Goal: Task Accomplishment & Management: Manage account settings

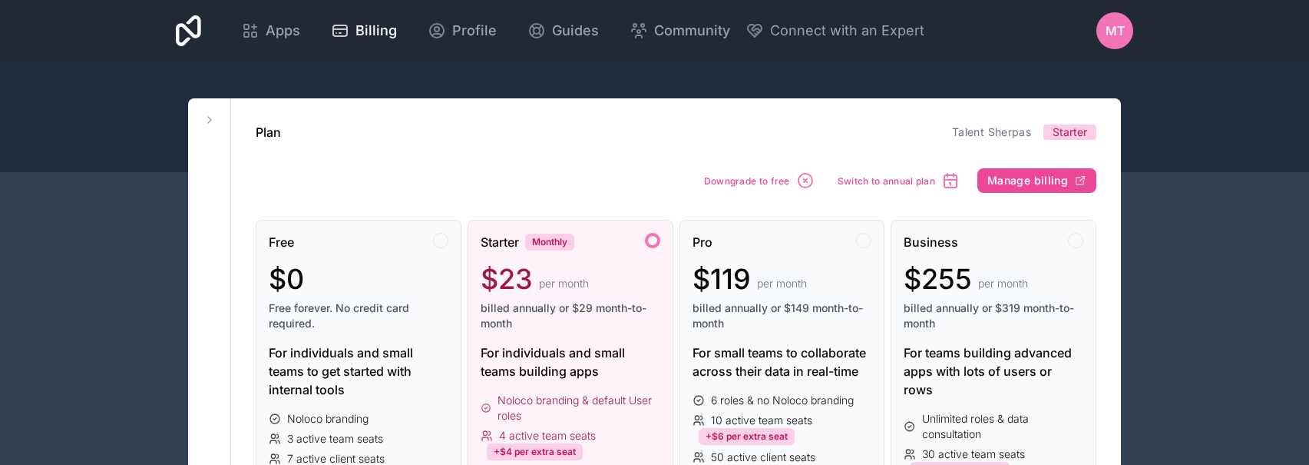
click at [743, 179] on span "Downgrade to free" at bounding box center [747, 181] width 86 height 12
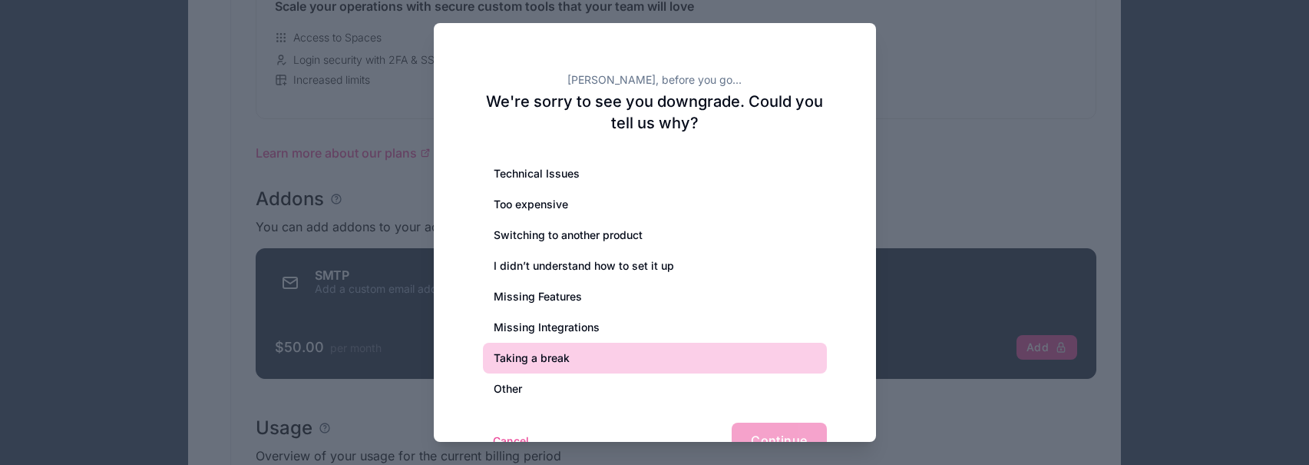
scroll to position [697, 0]
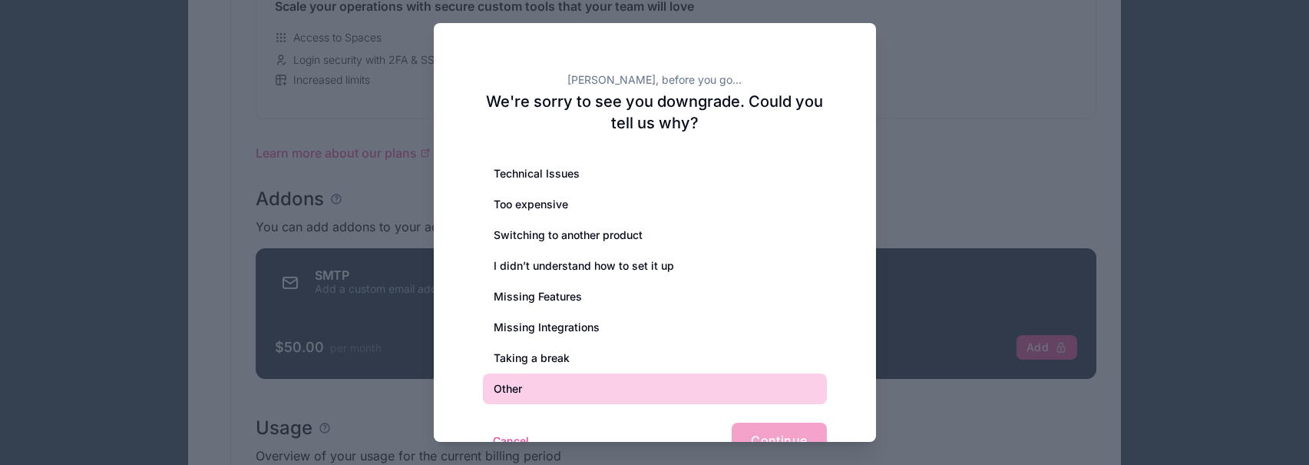
click at [561, 378] on div "Other" at bounding box center [655, 388] width 344 height 31
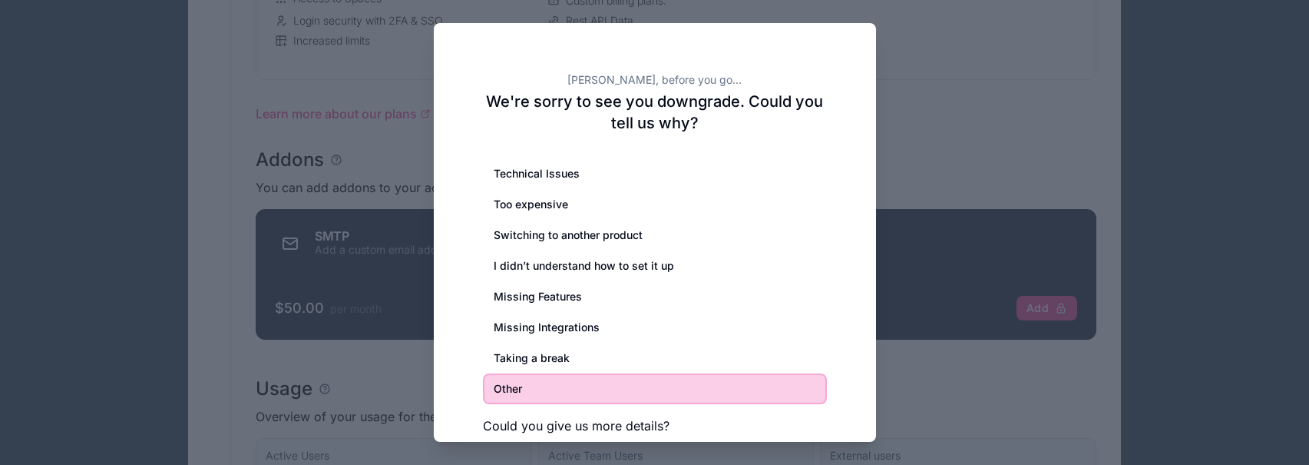
click at [631, 419] on h3 "Could you give us more details?" at bounding box center [655, 425] width 344 height 18
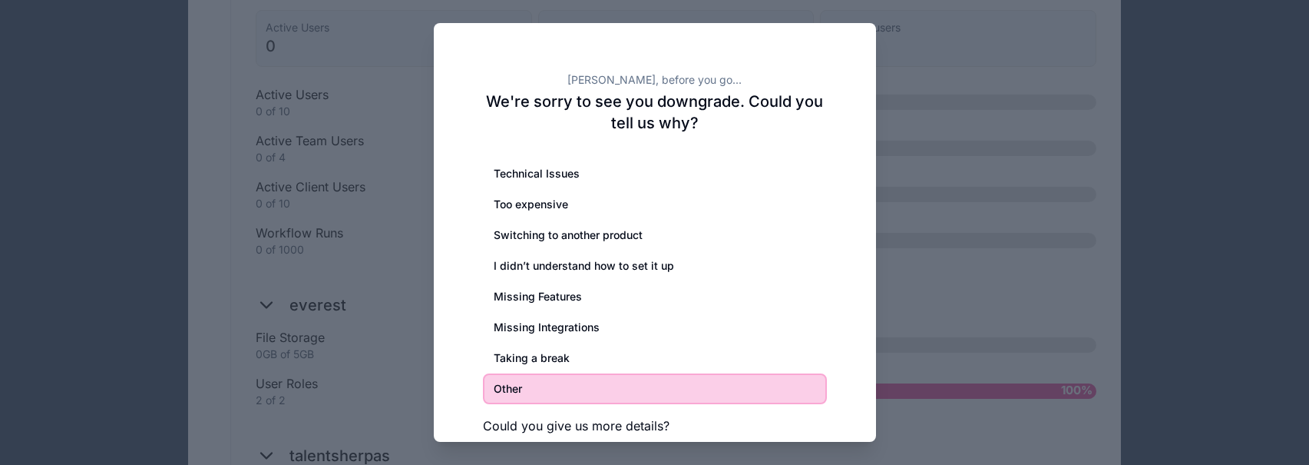
click at [730, 415] on div "Technical Issues Too expensive Switching to another product I didn’t understand…" at bounding box center [655, 332] width 344 height 349
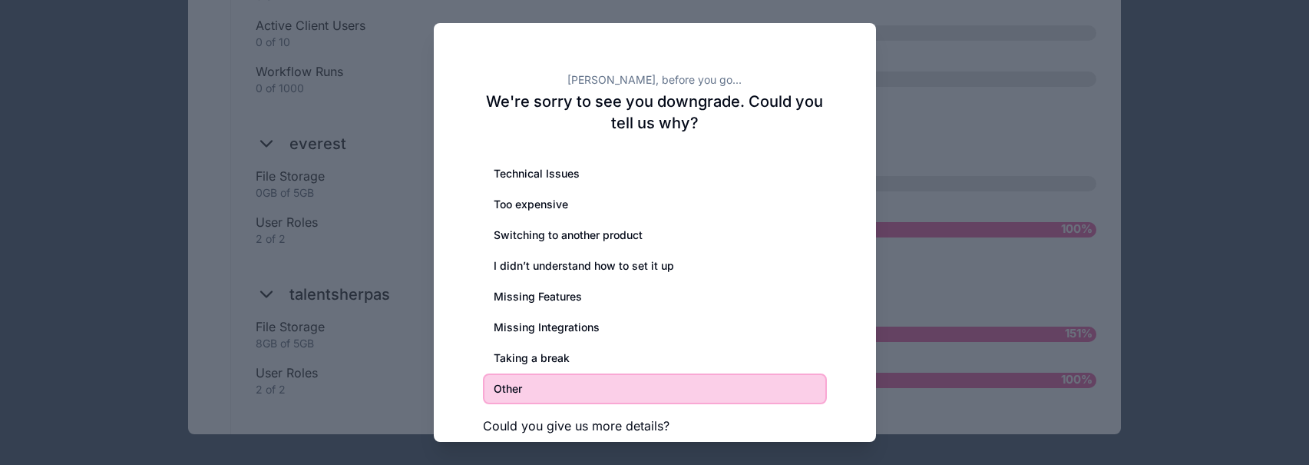
scroll to position [1346, 0]
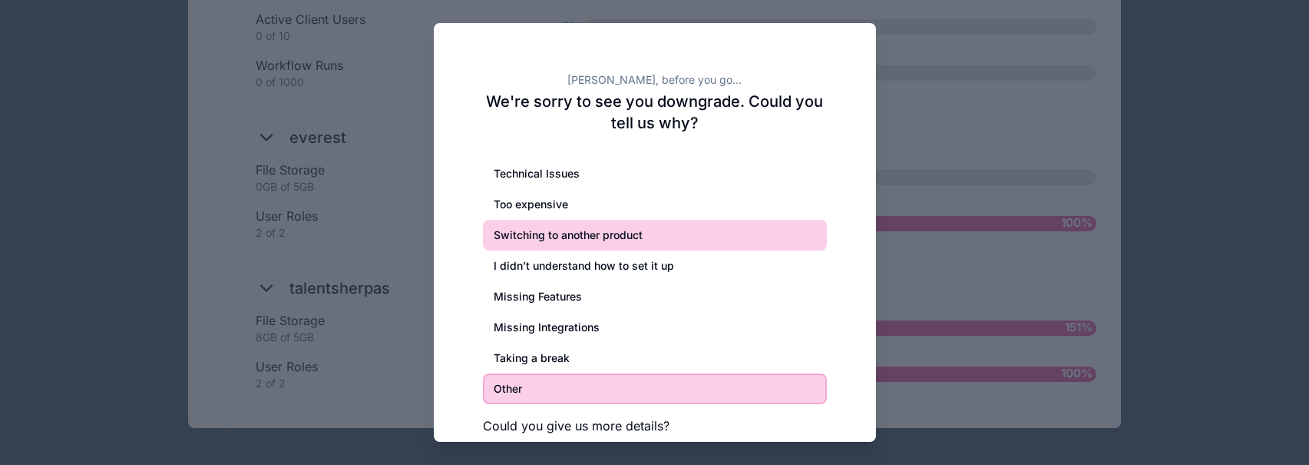
click at [717, 226] on div "Switching to another product" at bounding box center [655, 235] width 344 height 31
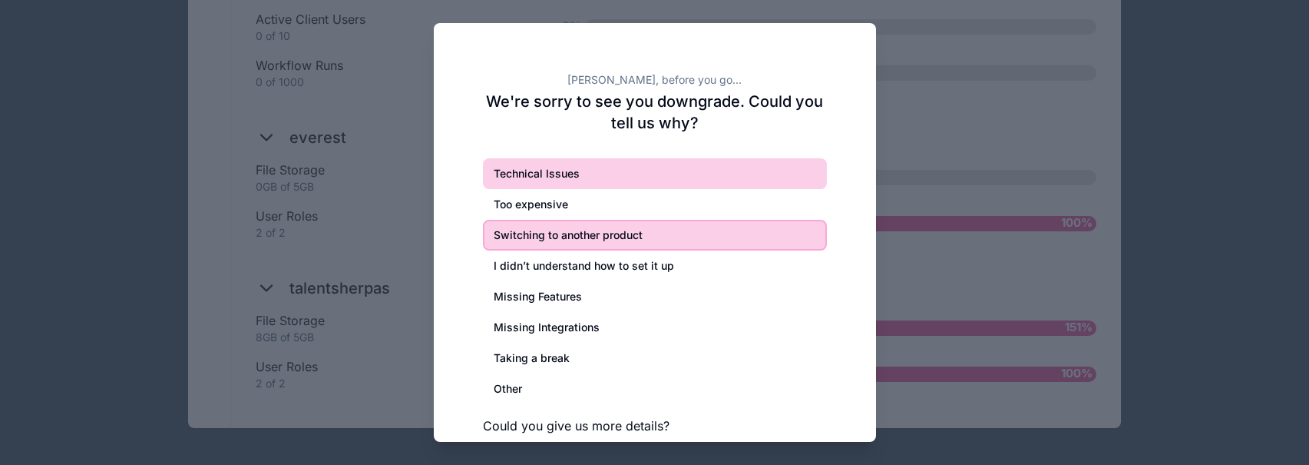
click at [706, 172] on div "Technical Issues" at bounding box center [655, 173] width 344 height 31
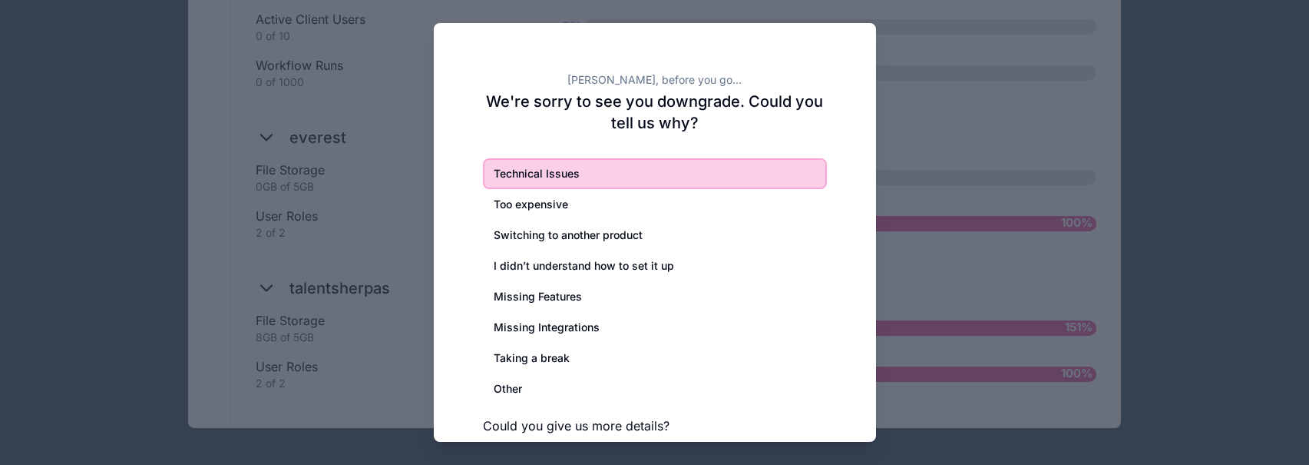
click at [681, 113] on h2 "We're sorry to see you downgrade. Could you tell us why?" at bounding box center [655, 112] width 344 height 43
click at [707, 424] on h3 "Could you give us more details?" at bounding box center [655, 425] width 344 height 18
click at [655, 428] on h3 "Could you give us more details?" at bounding box center [655, 425] width 344 height 18
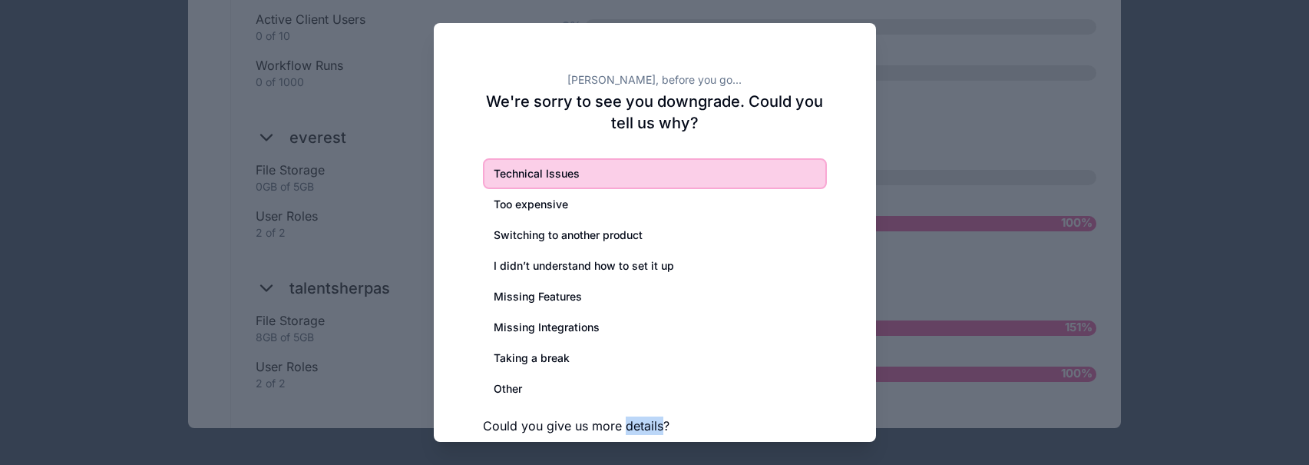
click at [655, 428] on h3 "Could you give us more details?" at bounding box center [655, 425] width 344 height 18
click at [696, 424] on h3 "Could you give us more details?" at bounding box center [655, 425] width 344 height 18
drag, startPoint x: 696, startPoint y: 424, endPoint x: 484, endPoint y: 422, distance: 212.0
click at [484, 422] on h3 "Could you give us more details?" at bounding box center [655, 425] width 344 height 18
click at [531, 416] on h3 "Could you give us more details?" at bounding box center [655, 425] width 344 height 18
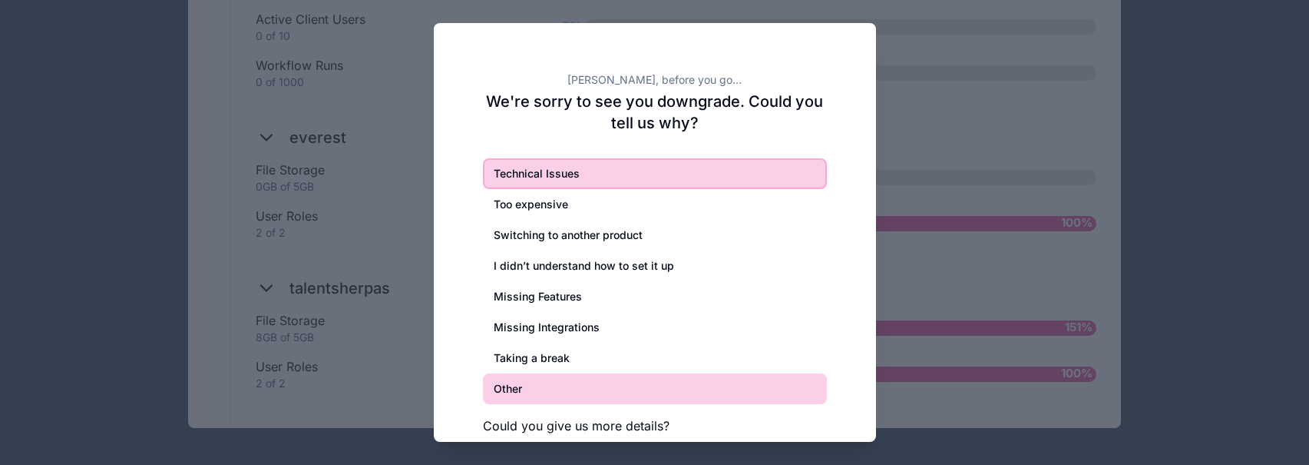
click at [653, 385] on div "Other" at bounding box center [655, 388] width 344 height 31
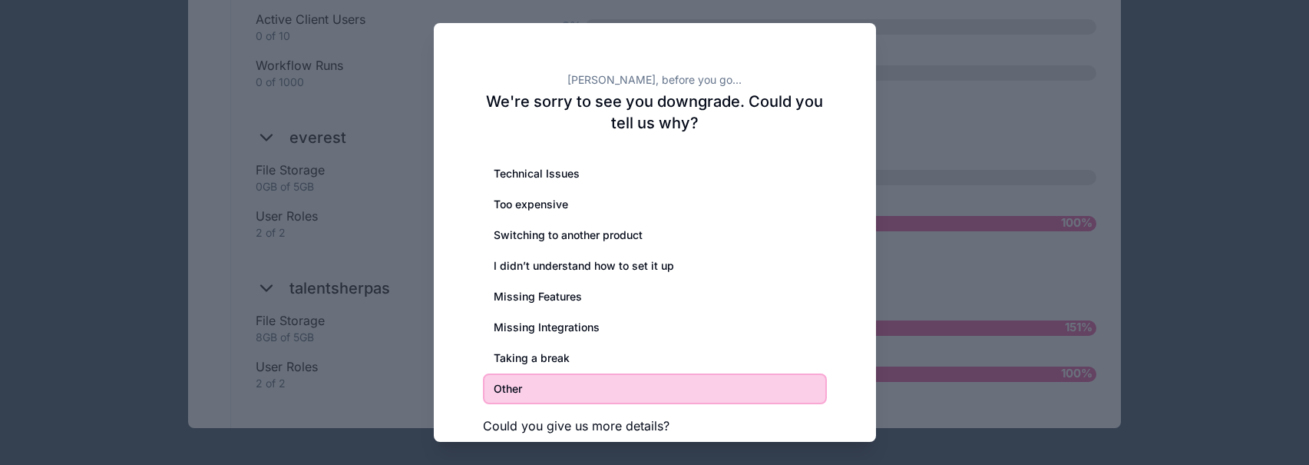
click at [674, 424] on h3 "Could you give us more details?" at bounding box center [655, 425] width 344 height 18
click at [706, 464] on div at bounding box center [654, 232] width 1309 height 465
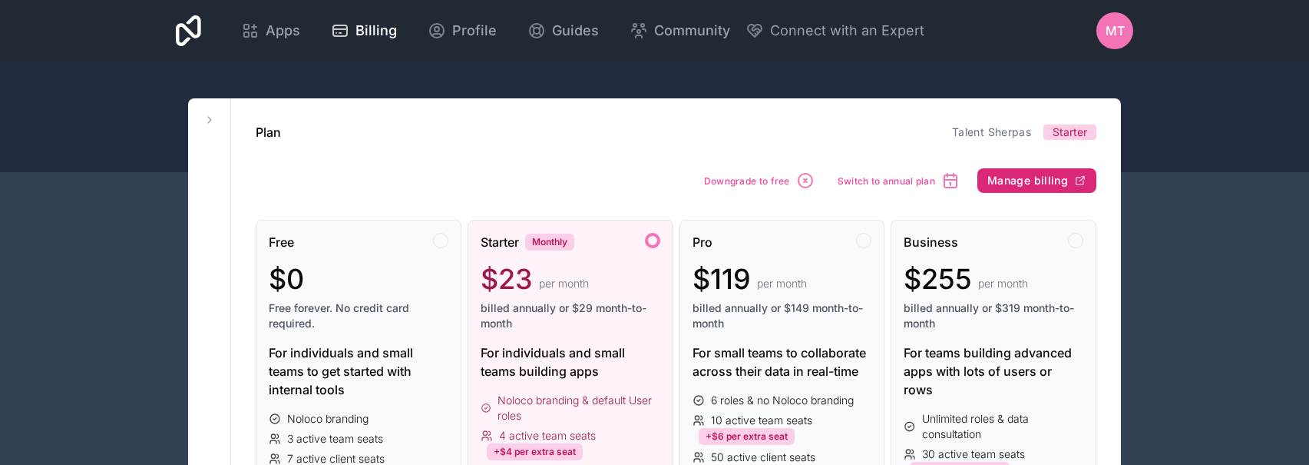
click at [1061, 178] on span "Manage billing" at bounding box center [1028, 181] width 81 height 14
click at [335, 268] on div "$0" at bounding box center [359, 278] width 180 height 31
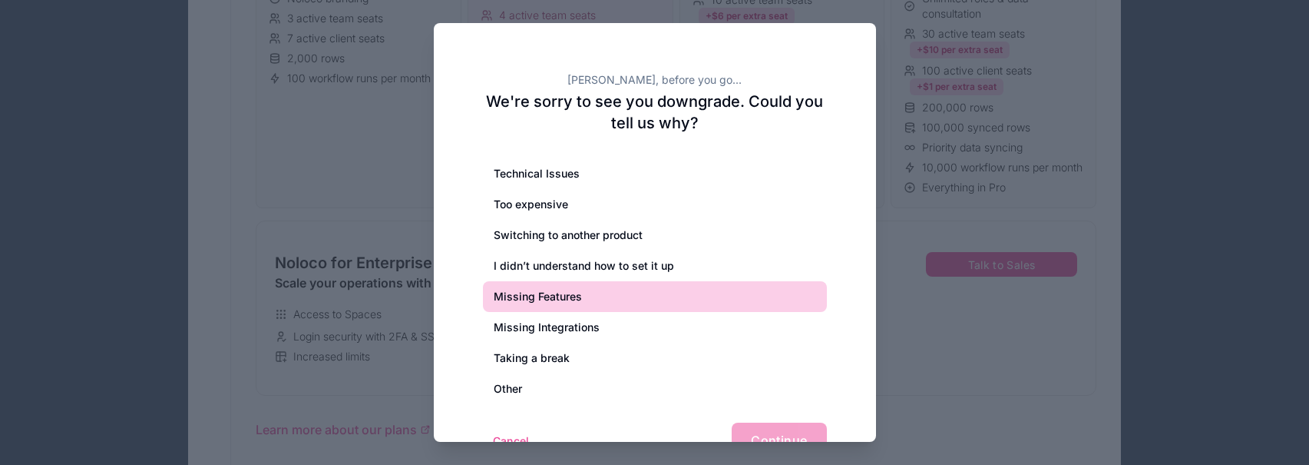
scroll to position [425, 0]
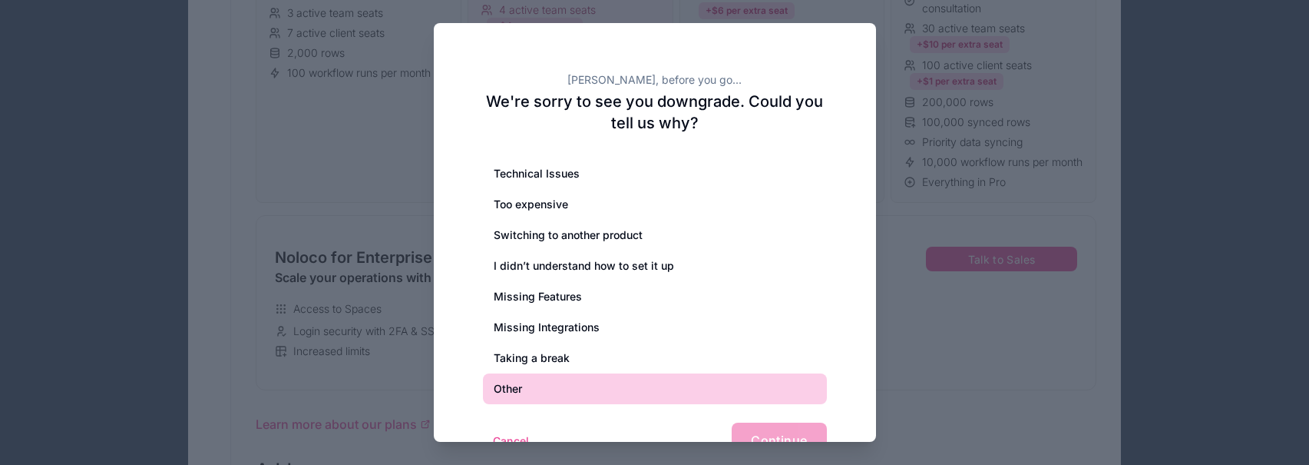
click at [513, 393] on div "Other" at bounding box center [655, 388] width 344 height 31
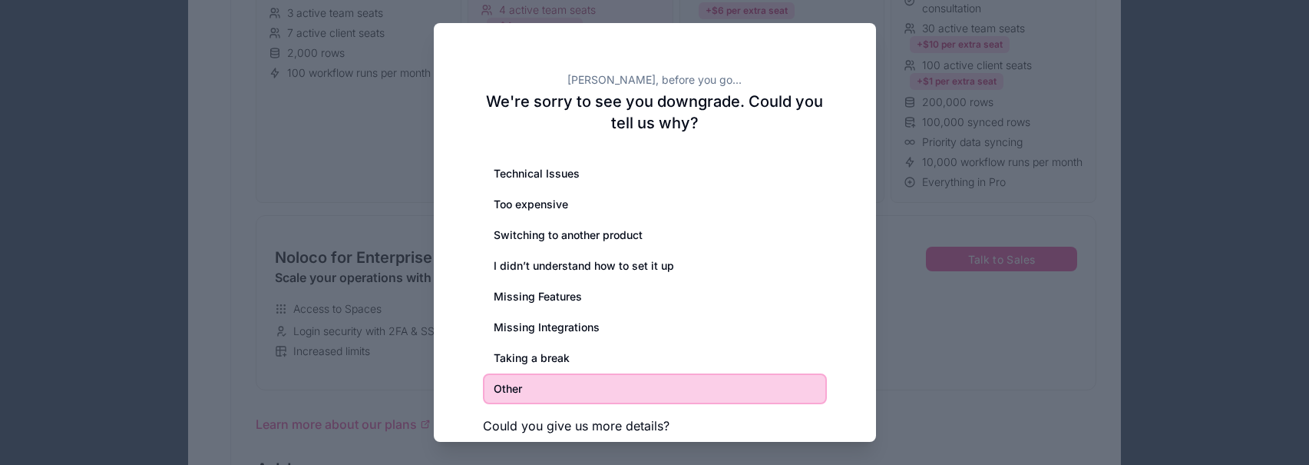
scroll to position [591, 0]
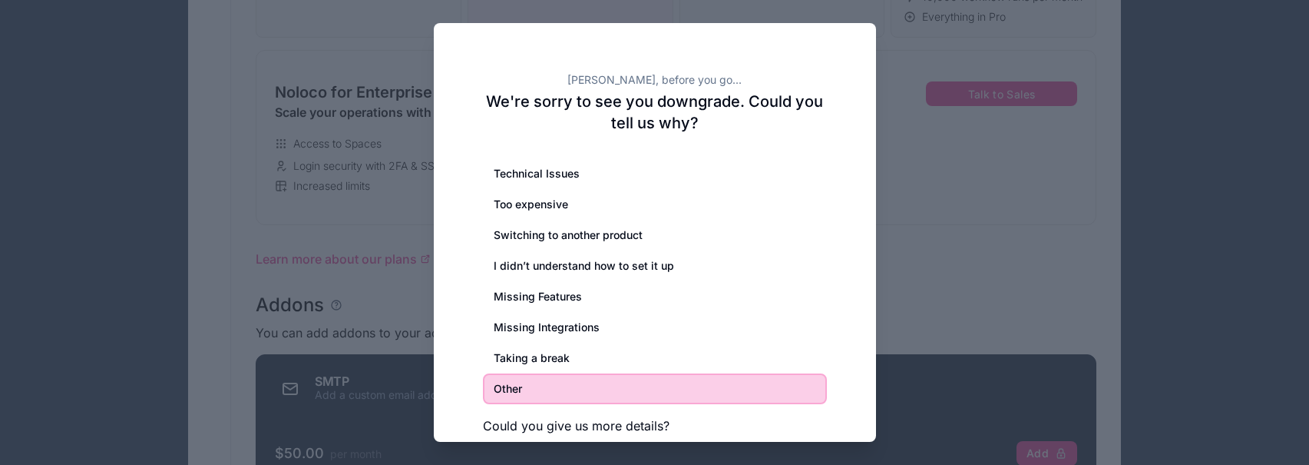
click at [588, 426] on h3 "Could you give us more details?" at bounding box center [655, 425] width 344 height 18
click at [660, 425] on h3 "Could you give us more details?" at bounding box center [655, 425] width 344 height 18
drag, startPoint x: 664, startPoint y: 423, endPoint x: 687, endPoint y: 425, distance: 23.1
click at [687, 425] on h3 "Could you give us more details?" at bounding box center [655, 425] width 344 height 18
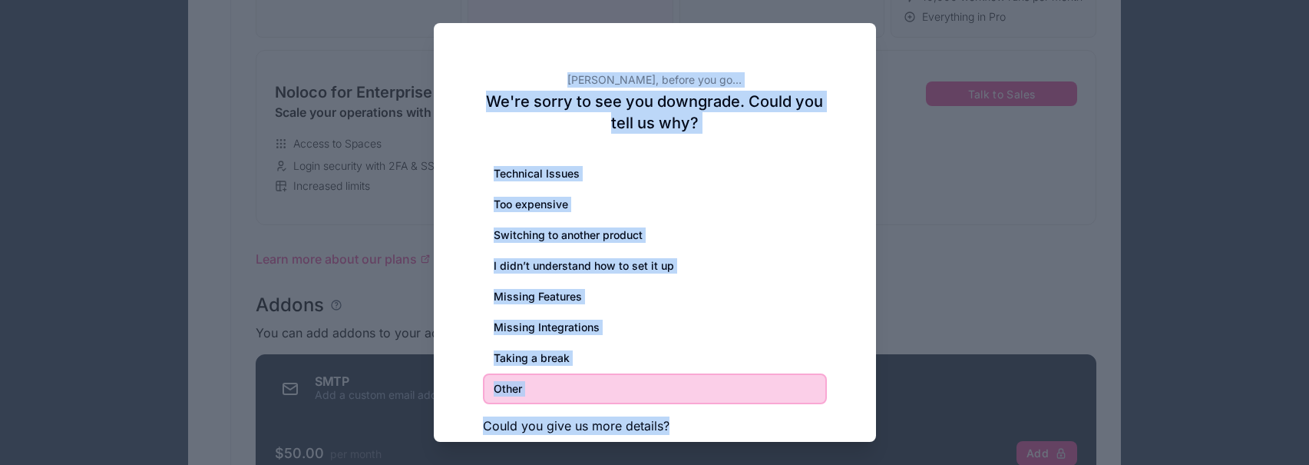
drag, startPoint x: 680, startPoint y: 426, endPoint x: 678, endPoint y: 397, distance: 29.2
click at [683, 448] on div "[PERSON_NAME], before you go... We're sorry to see you downgrade. Could you tel…" at bounding box center [654, 232] width 1309 height 465
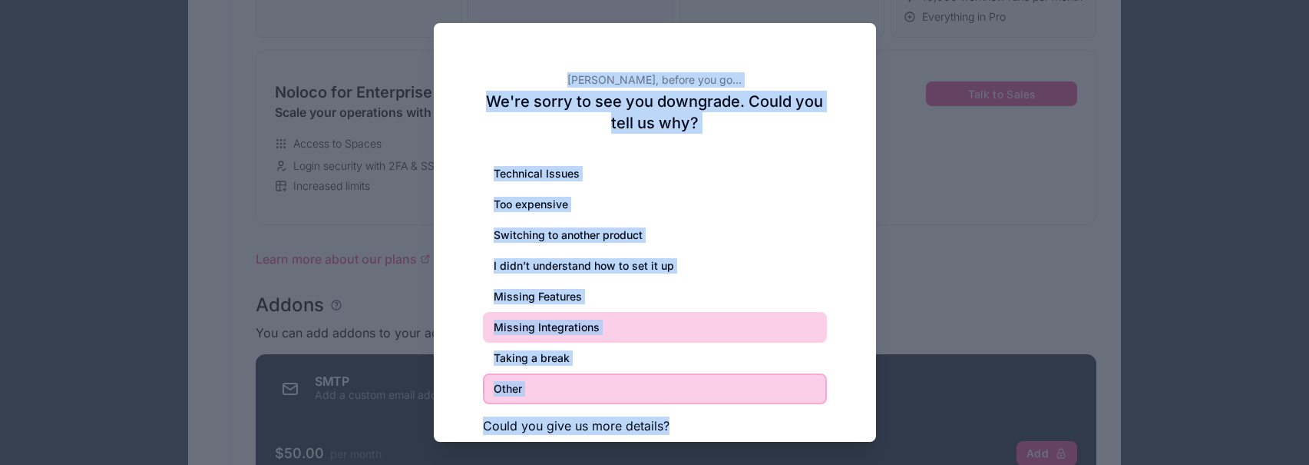
scroll to position [1346, 0]
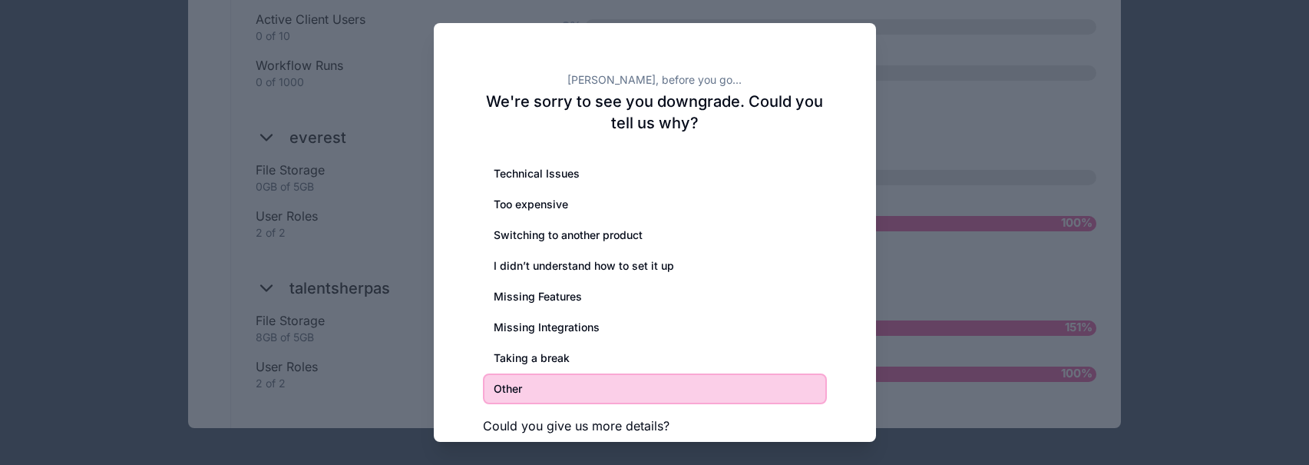
click at [676, 416] on h3 "Could you give us more details?" at bounding box center [655, 425] width 344 height 18
click at [676, 422] on h3 "Could you give us more details?" at bounding box center [655, 425] width 344 height 18
click at [663, 425] on h3 "Could you give us more details?" at bounding box center [655, 425] width 344 height 18
click at [407, 369] on div at bounding box center [654, 232] width 1309 height 465
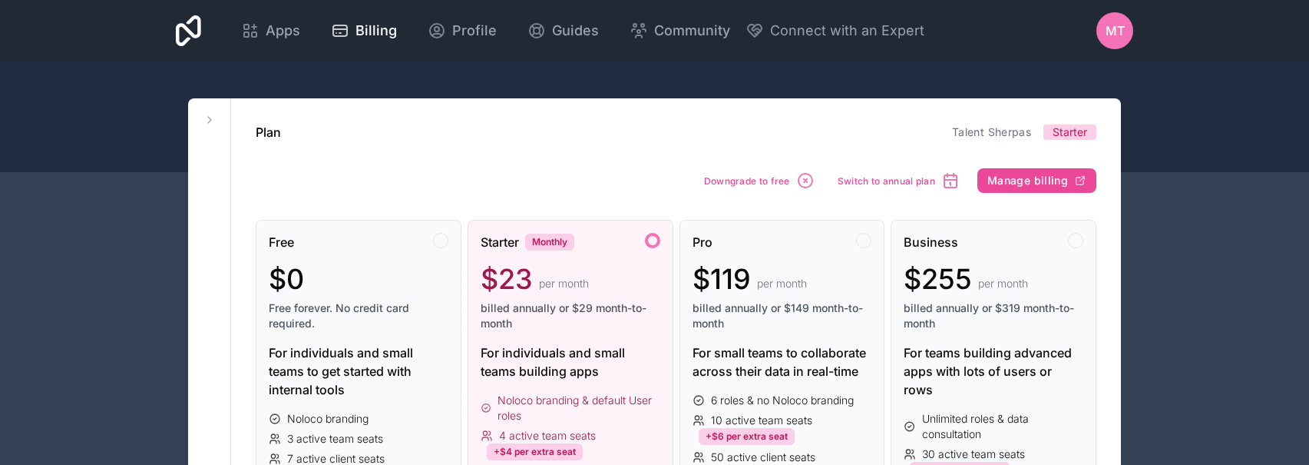
click at [1127, 23] on div "MT" at bounding box center [1115, 30] width 37 height 37
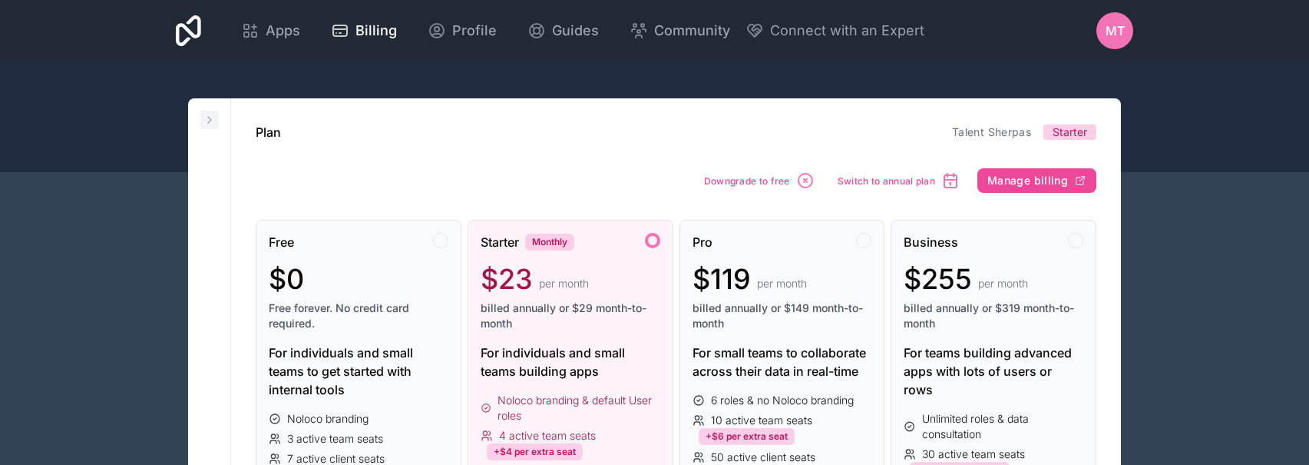
click at [209, 124] on icon at bounding box center [210, 120] width 12 height 12
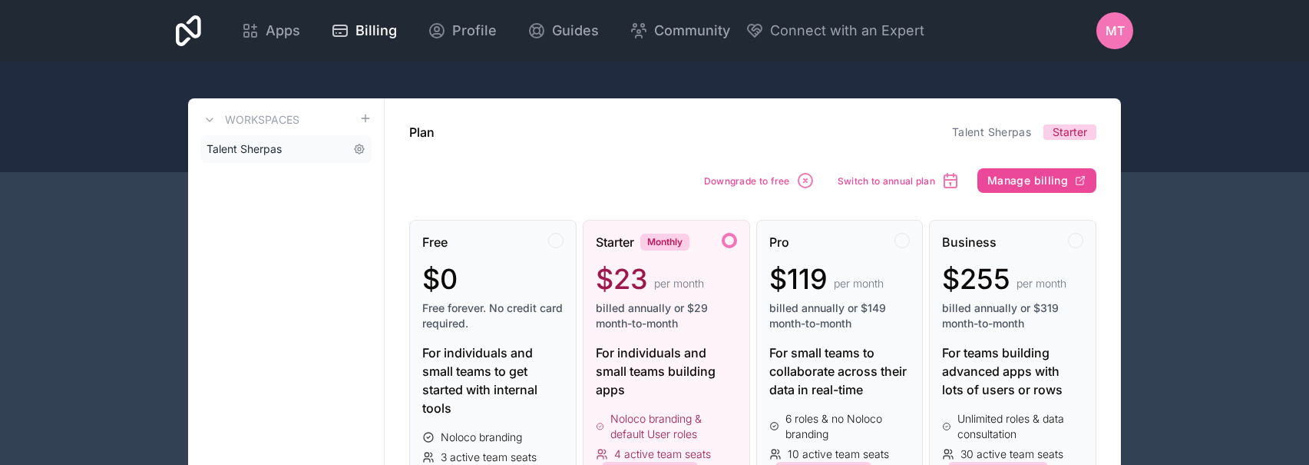
click at [323, 147] on link "Talent Sherpas" at bounding box center [285, 149] width 171 height 28
click at [361, 147] on icon at bounding box center [359, 149] width 12 height 12
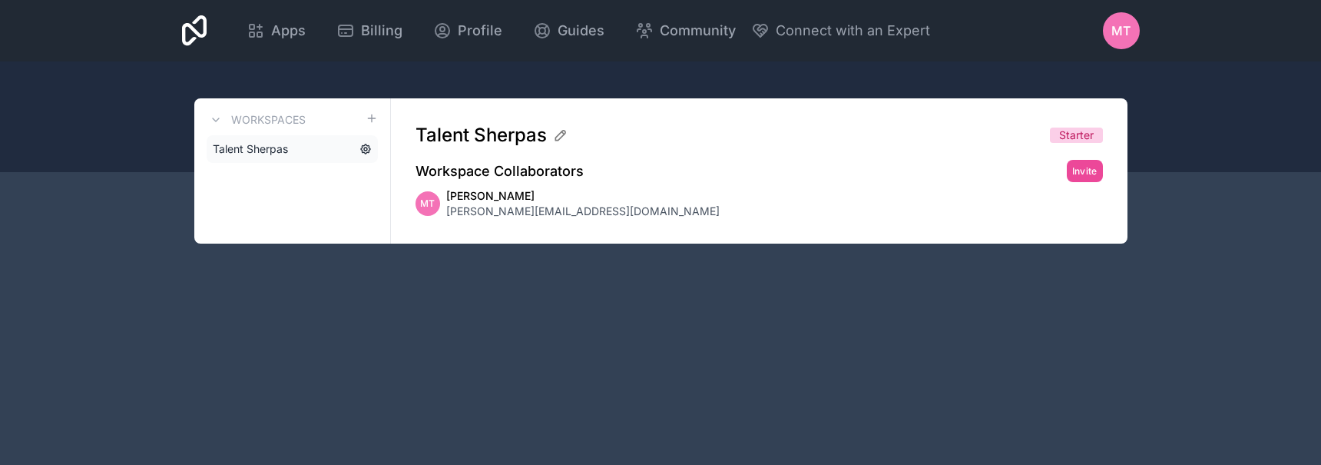
click at [362, 149] on icon at bounding box center [365, 149] width 12 height 12
click at [221, 141] on span "Talent Sherpas" at bounding box center [250, 148] width 75 height 15
click at [215, 118] on icon at bounding box center [216, 120] width 12 height 12
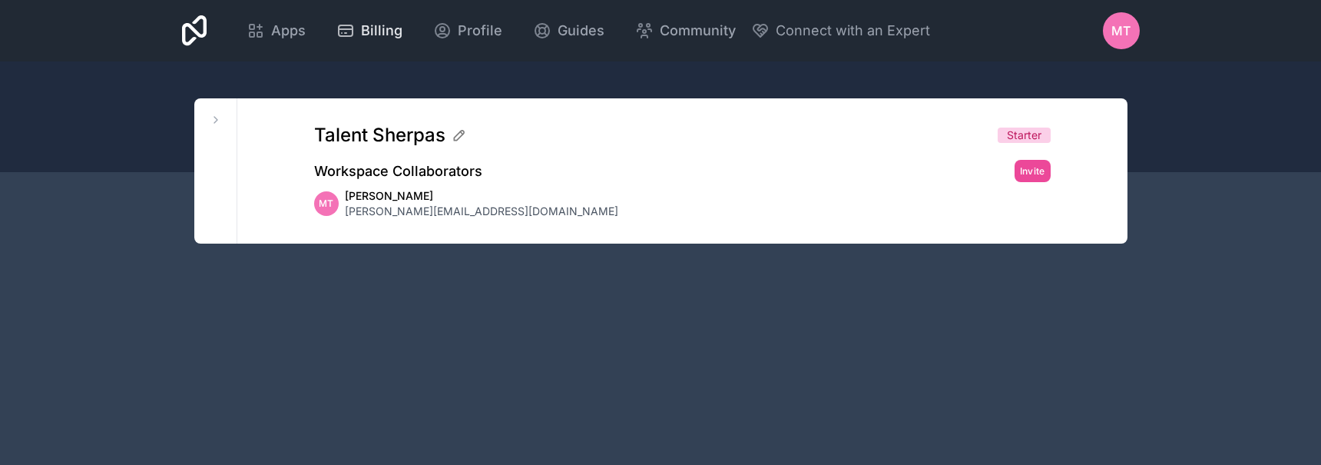
click at [383, 32] on span "Billing" at bounding box center [381, 31] width 41 height 22
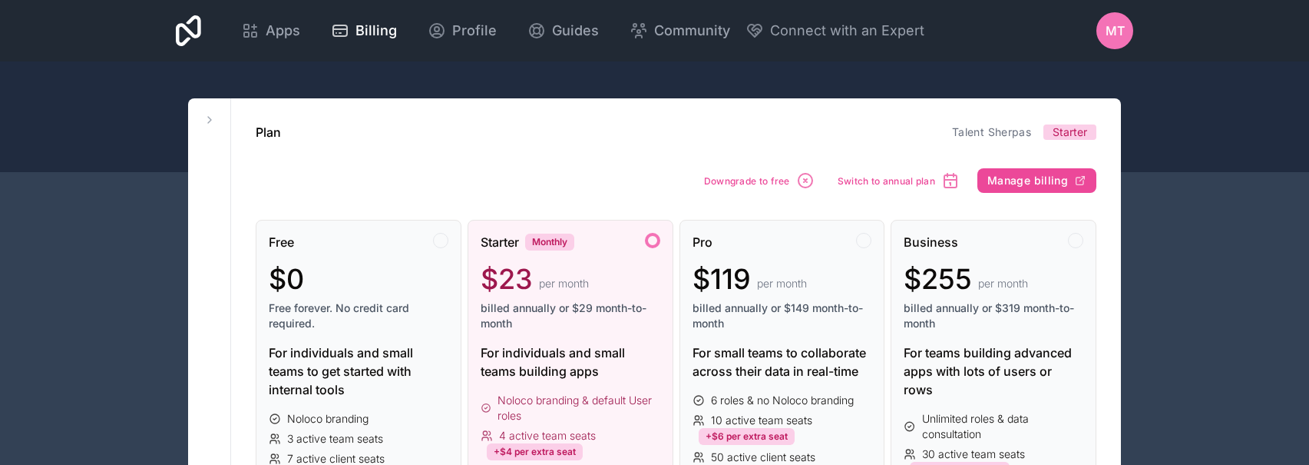
click at [1110, 25] on span "MT" at bounding box center [1115, 31] width 19 height 18
click at [551, 135] on div "Plan Talent Sherpas Starter" at bounding box center [676, 132] width 841 height 18
click at [745, 189] on button "Downgrade to free" at bounding box center [759, 180] width 121 height 29
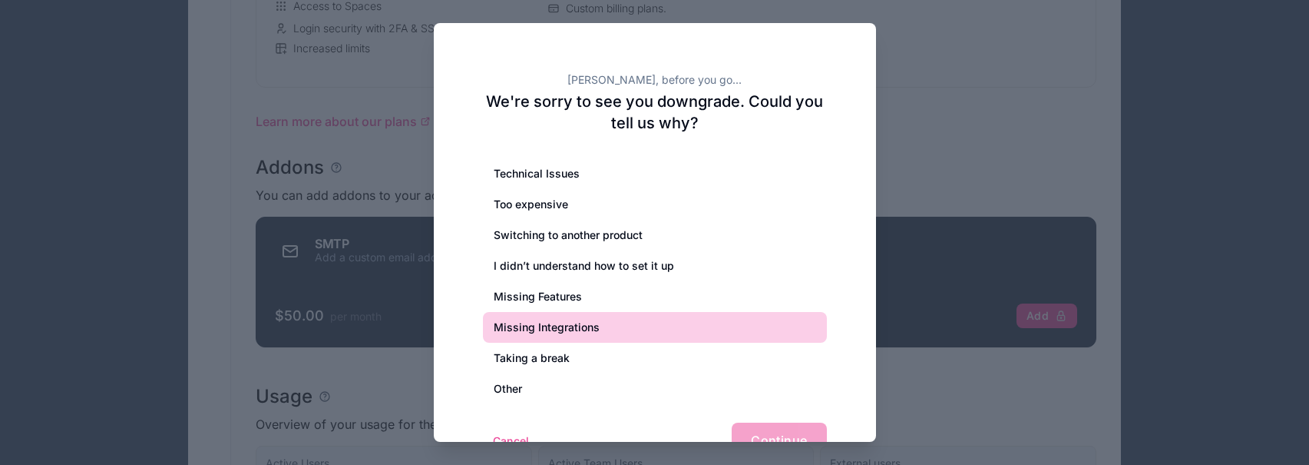
scroll to position [735, 0]
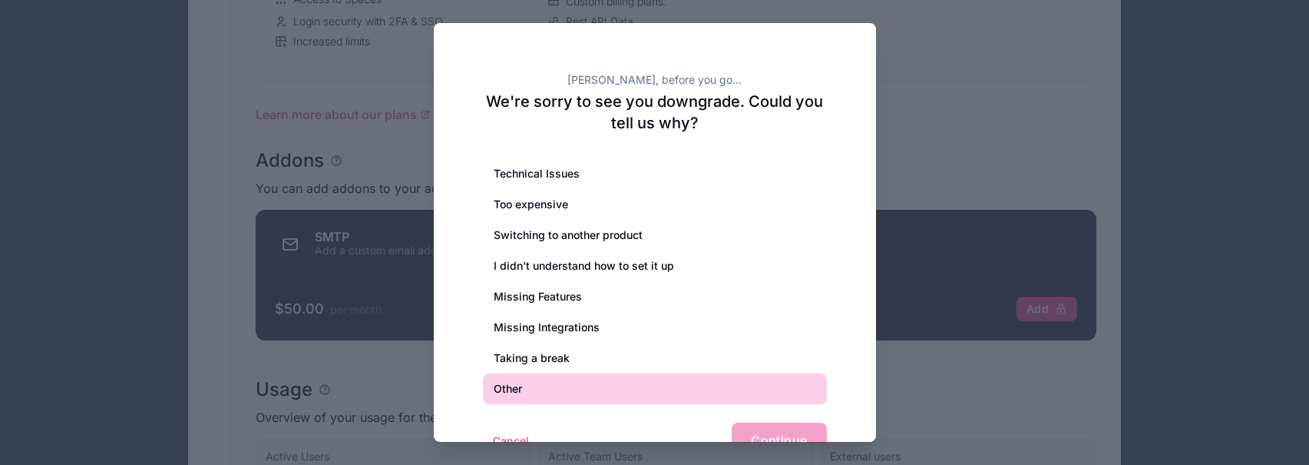
click at [517, 396] on div "Other" at bounding box center [655, 388] width 344 height 31
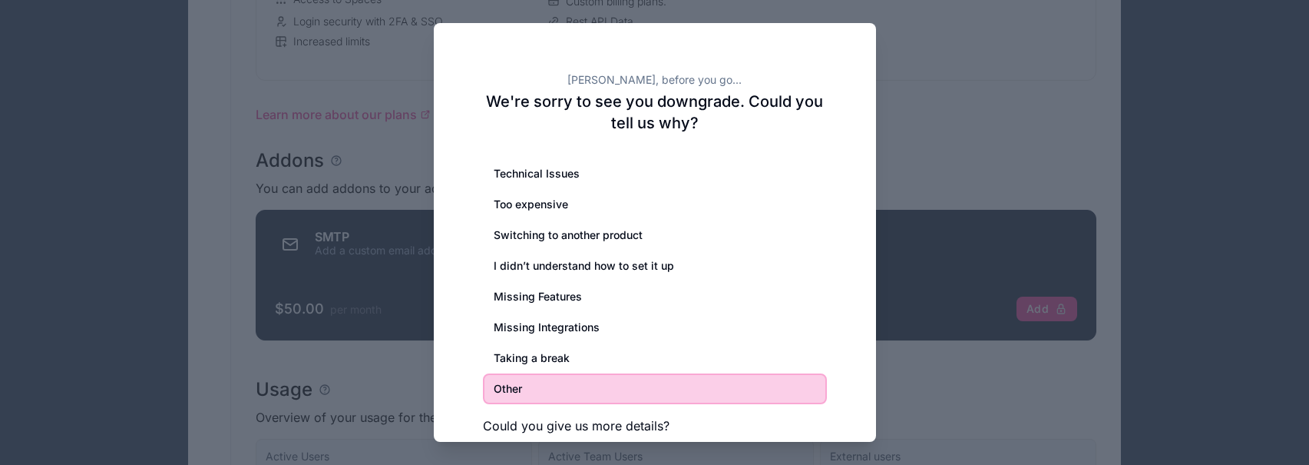
scroll to position [738, 0]
click at [598, 426] on h3 "Could you give us more details?" at bounding box center [655, 425] width 344 height 18
click at [682, 426] on h3 "Could you give us more details?" at bounding box center [655, 425] width 344 height 18
click at [673, 426] on h3 "Could you give us more details?" at bounding box center [655, 425] width 344 height 18
click at [662, 429] on h3 "Could you give us more details?" at bounding box center [655, 425] width 344 height 18
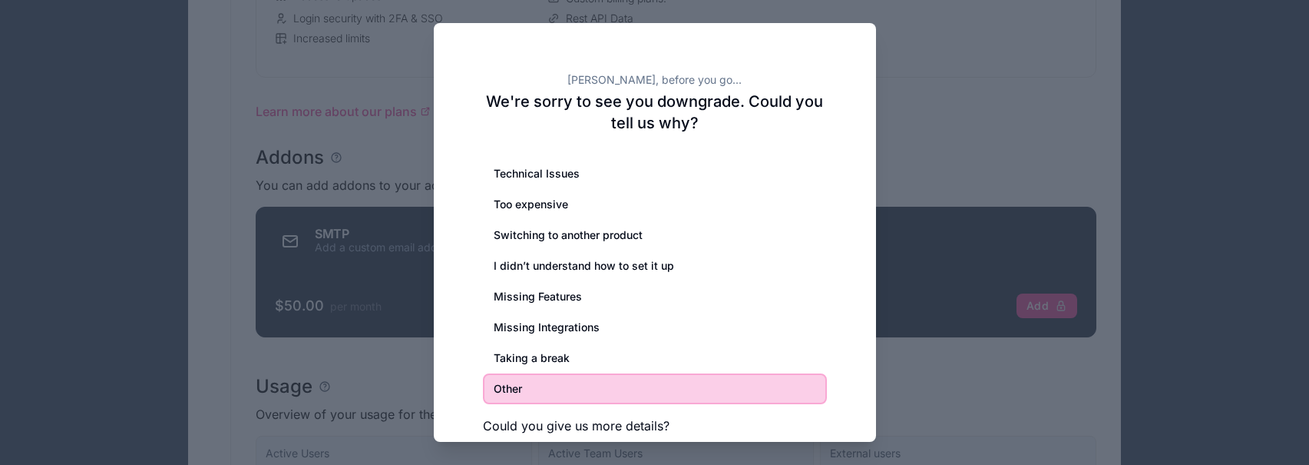
click at [675, 424] on h3 "Could you give us more details?" at bounding box center [655, 425] width 344 height 18
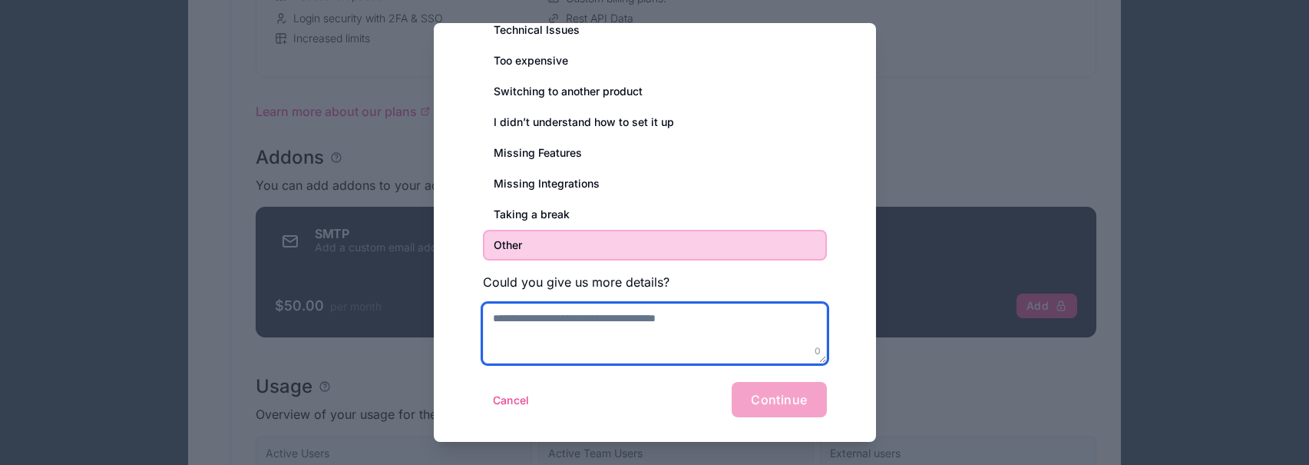
click at [570, 327] on textarea at bounding box center [655, 333] width 344 height 60
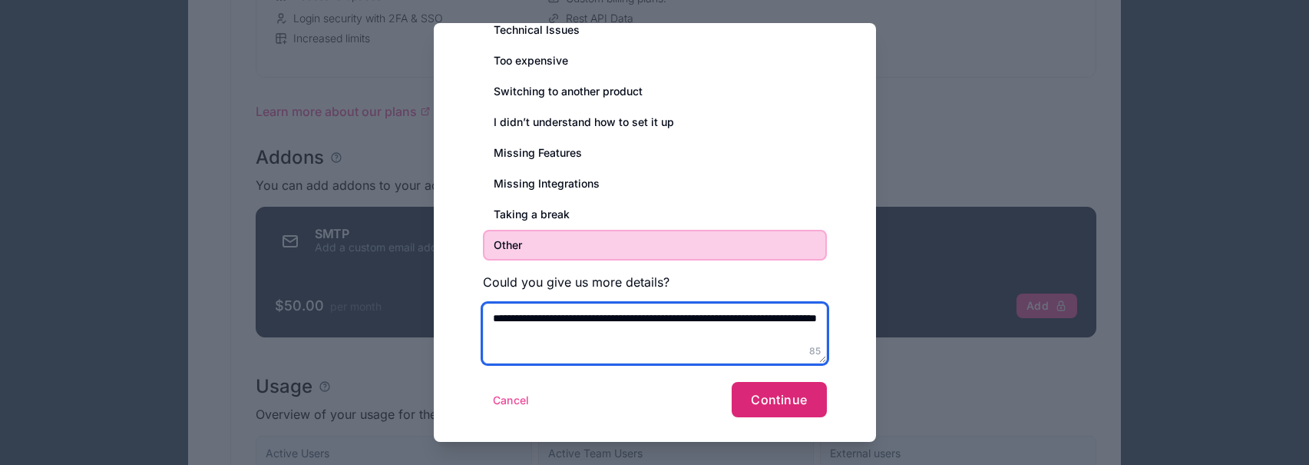
type textarea "**********"
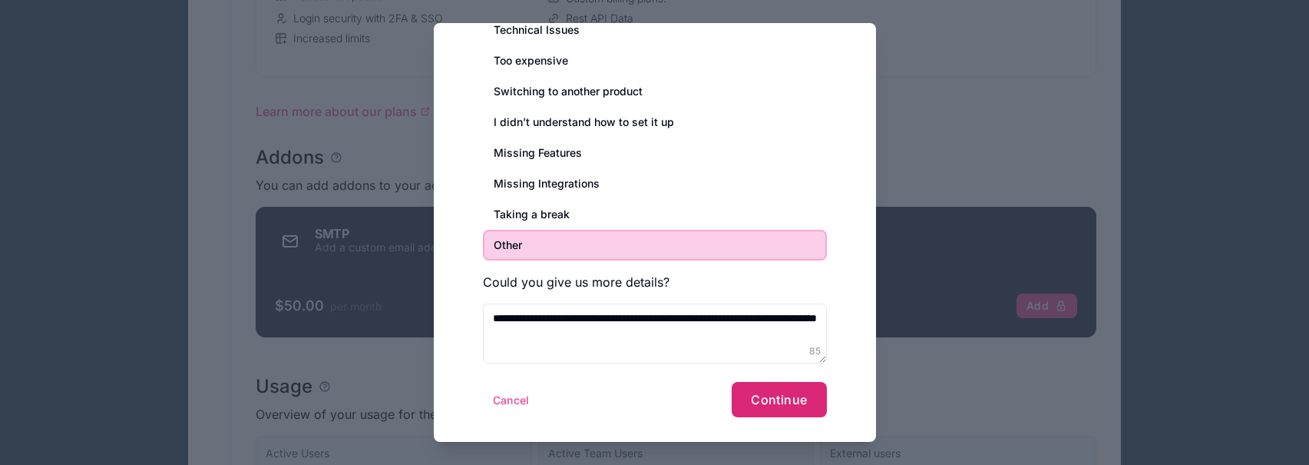
click at [744, 399] on button "Continue" at bounding box center [779, 399] width 94 height 35
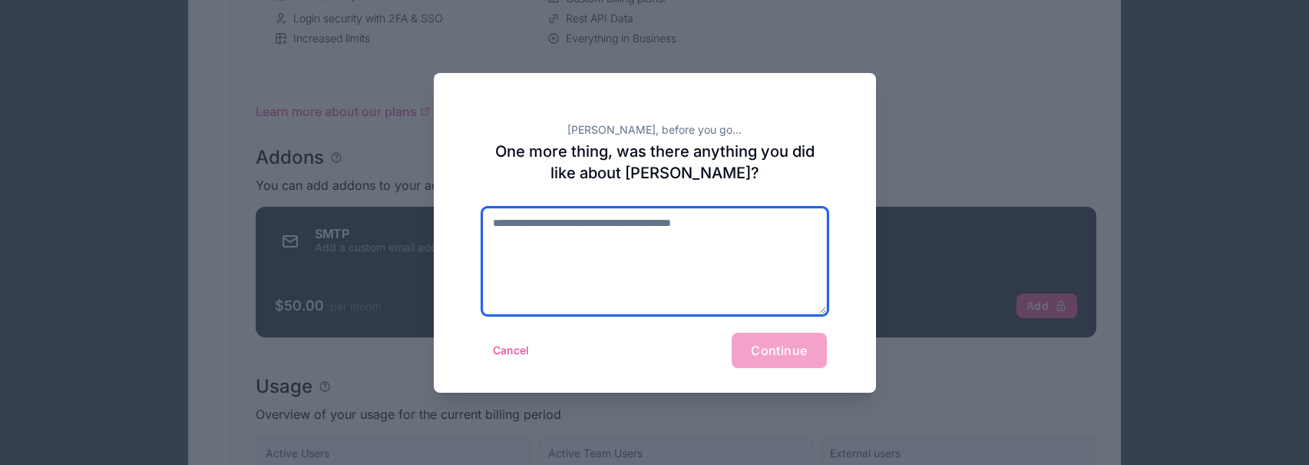
click at [624, 263] on textarea at bounding box center [655, 261] width 344 height 106
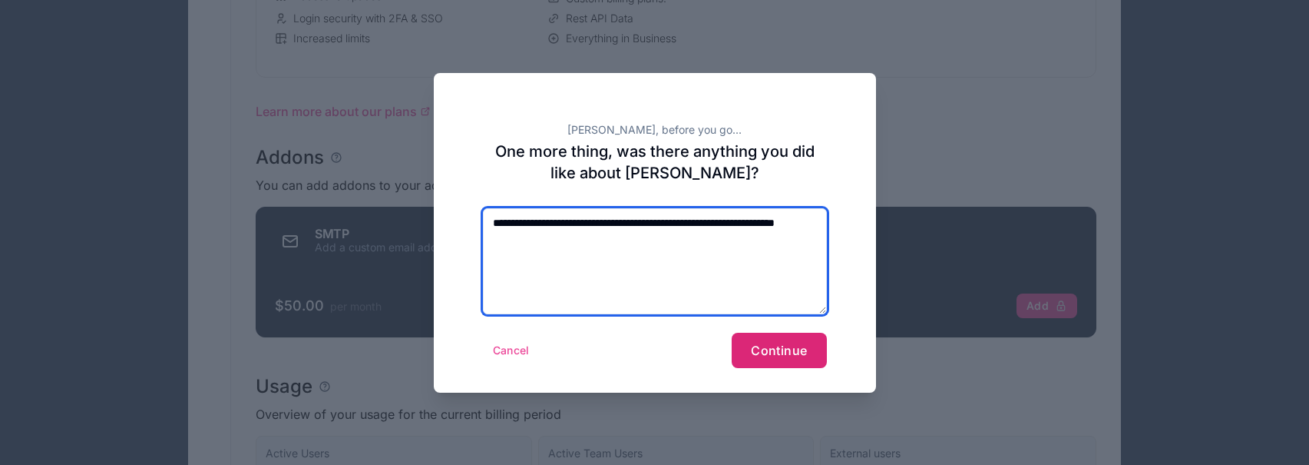
type textarea "**********"
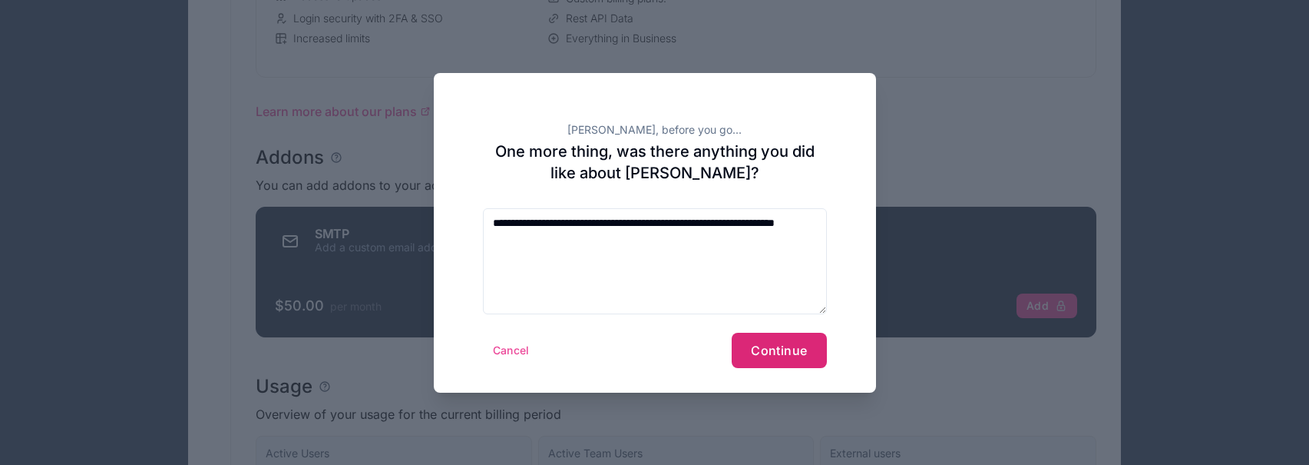
click at [784, 347] on span "Continue" at bounding box center [779, 350] width 56 height 15
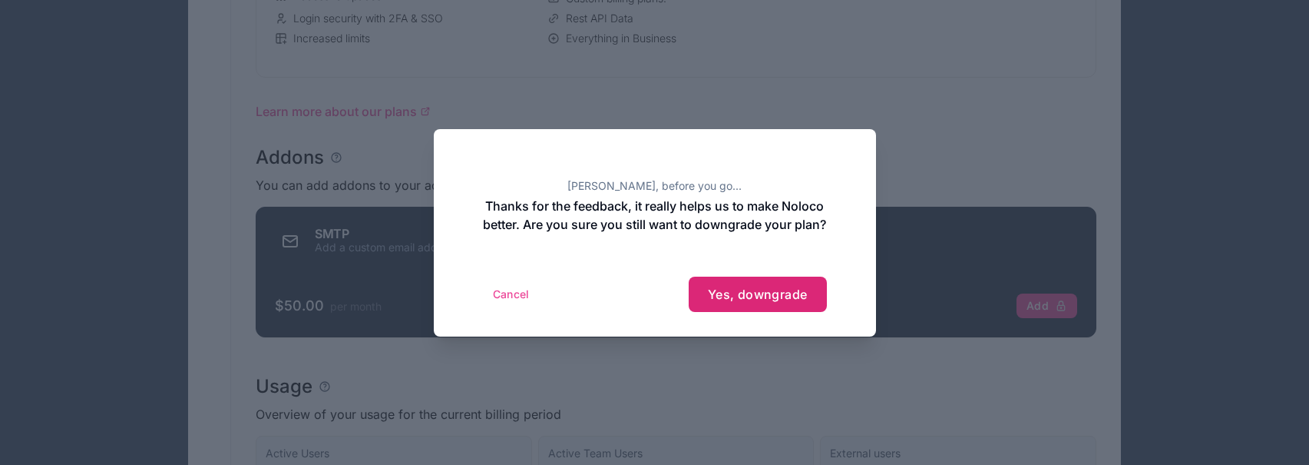
click at [753, 296] on span "Yes, downgrade" at bounding box center [758, 293] width 100 height 15
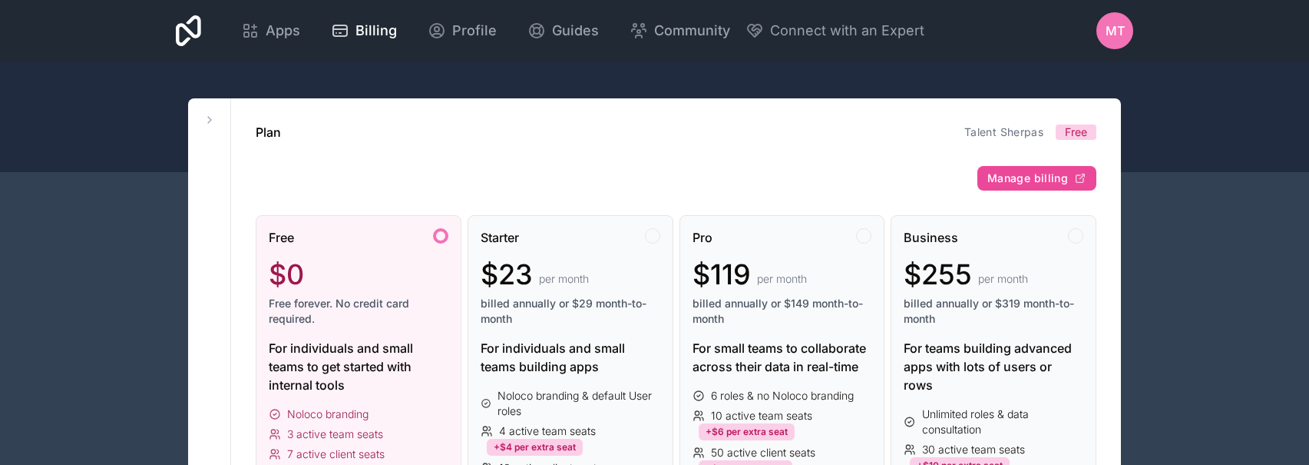
click at [1116, 23] on span "MT" at bounding box center [1115, 31] width 19 height 18
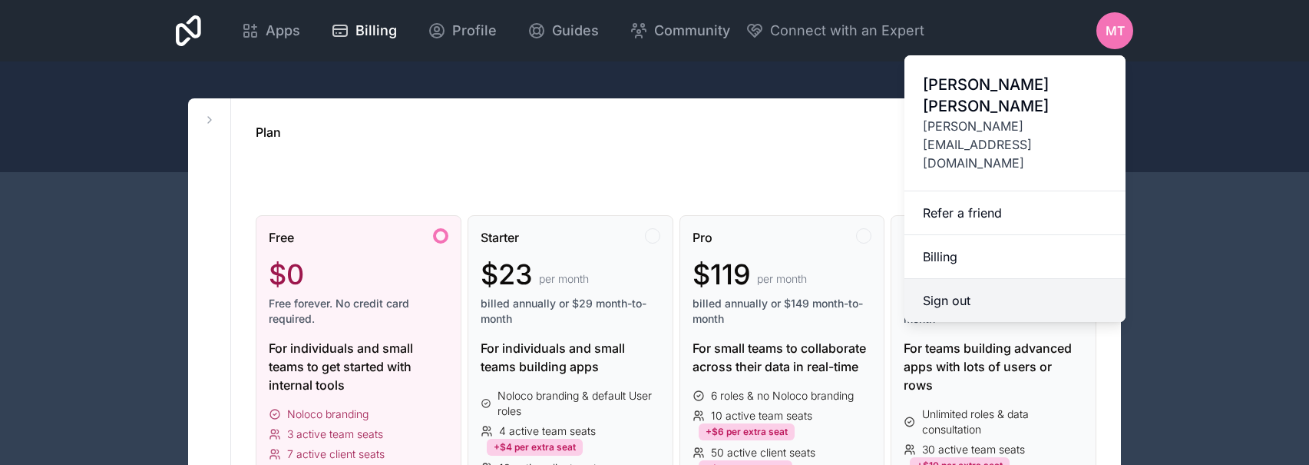
click at [967, 279] on button "Sign out" at bounding box center [1015, 300] width 221 height 43
